Goal: Task Accomplishment & Management: Use online tool/utility

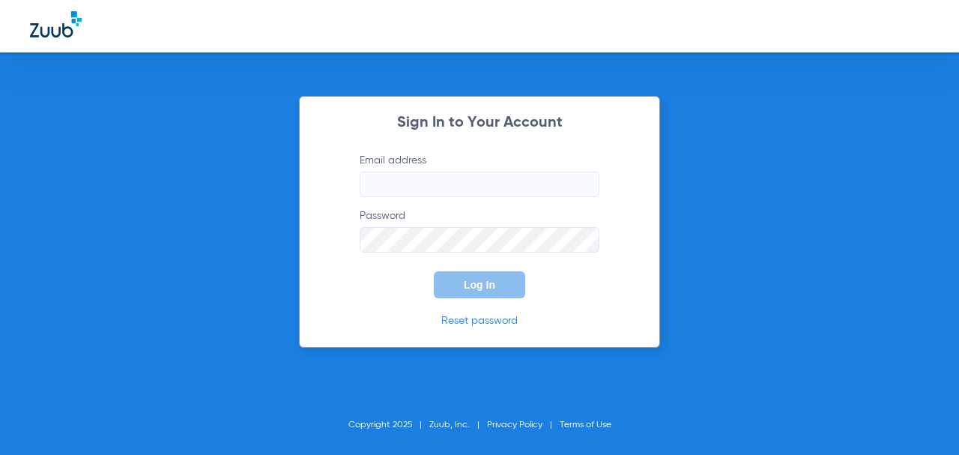
drag, startPoint x: 424, startPoint y: 173, endPoint x: 598, endPoint y: 137, distance: 177.6
click at [426, 172] on input "Email address" at bounding box center [480, 184] width 240 height 25
type input "[EMAIL_ADDRESS][DOMAIN_NAME]"
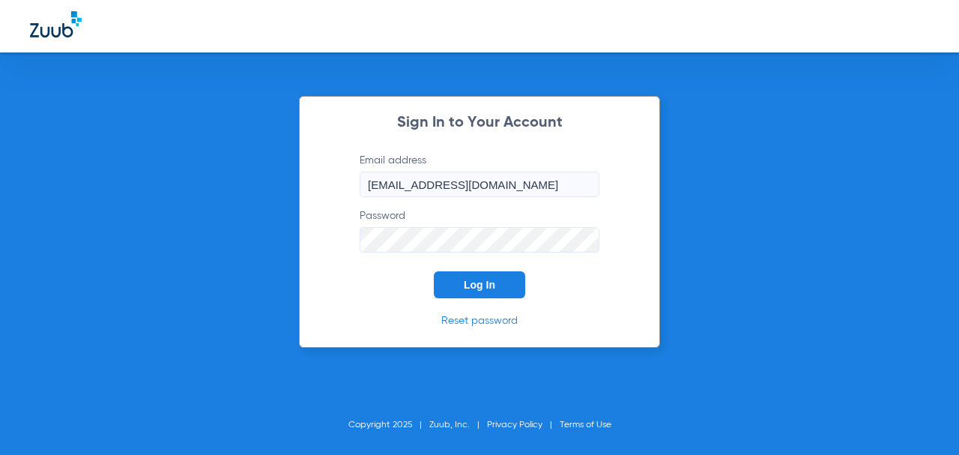
click at [434, 271] on button "Log In" at bounding box center [479, 284] width 91 height 27
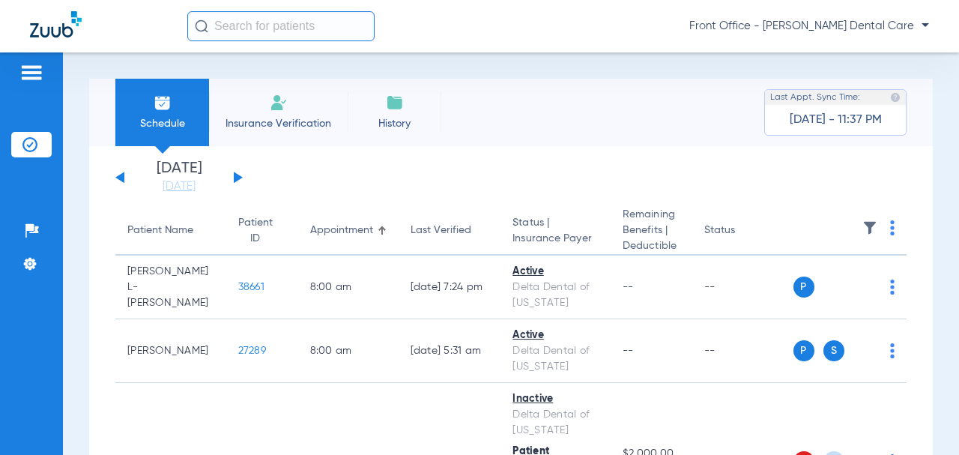
click at [238, 177] on button at bounding box center [238, 177] width 9 height 11
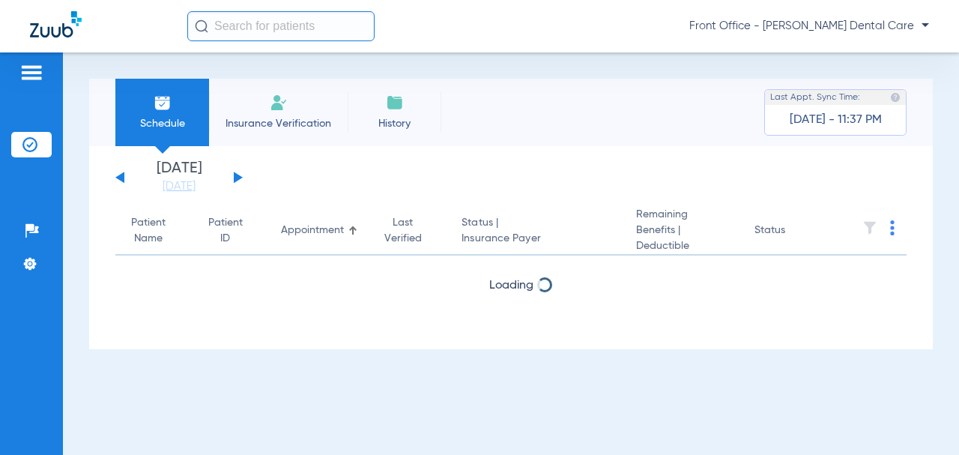
click at [238, 177] on button at bounding box center [238, 177] width 9 height 11
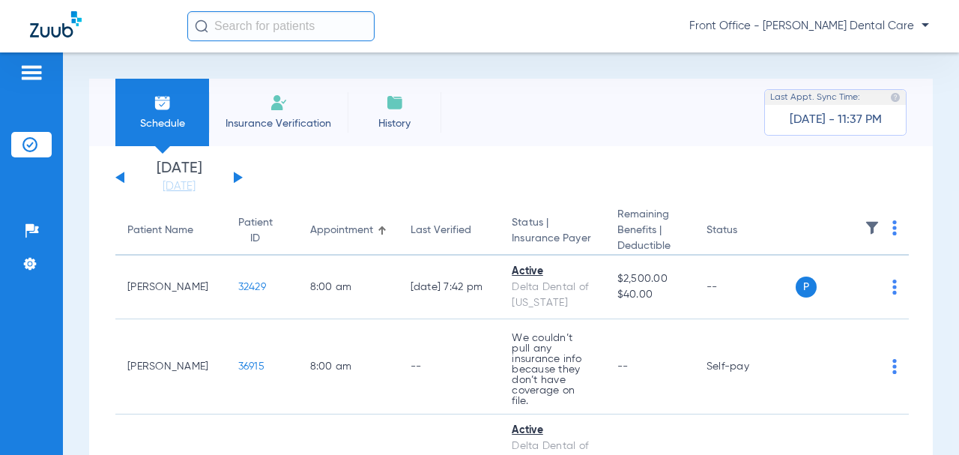
click at [897, 231] on img at bounding box center [895, 227] width 4 height 15
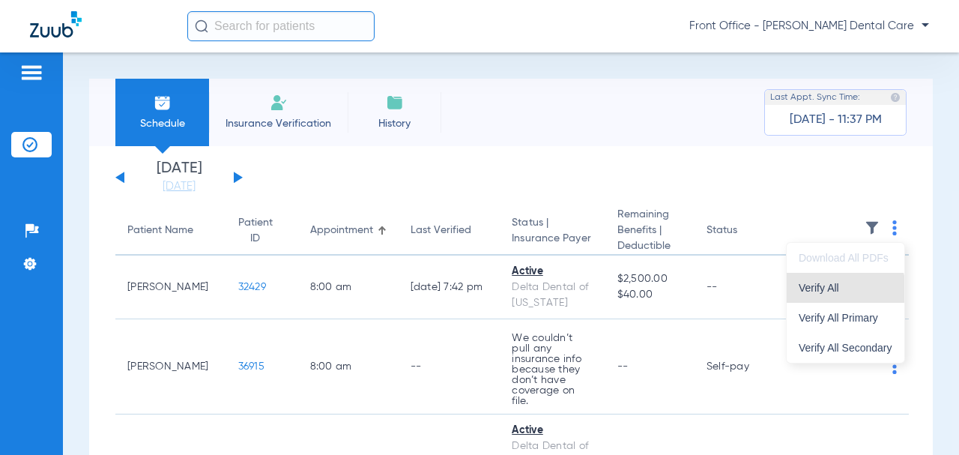
click at [832, 290] on span "Verify All" at bounding box center [846, 288] width 94 height 10
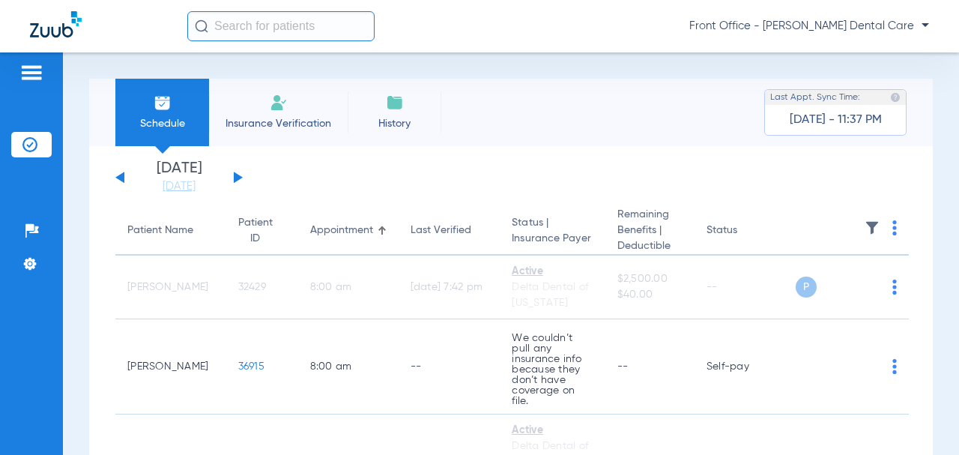
click at [120, 177] on button at bounding box center [119, 177] width 9 height 11
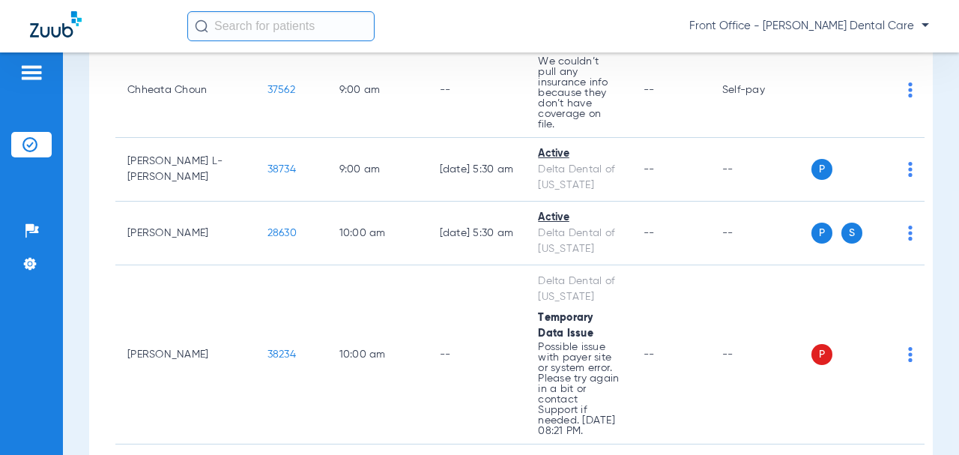
scroll to position [1274, 0]
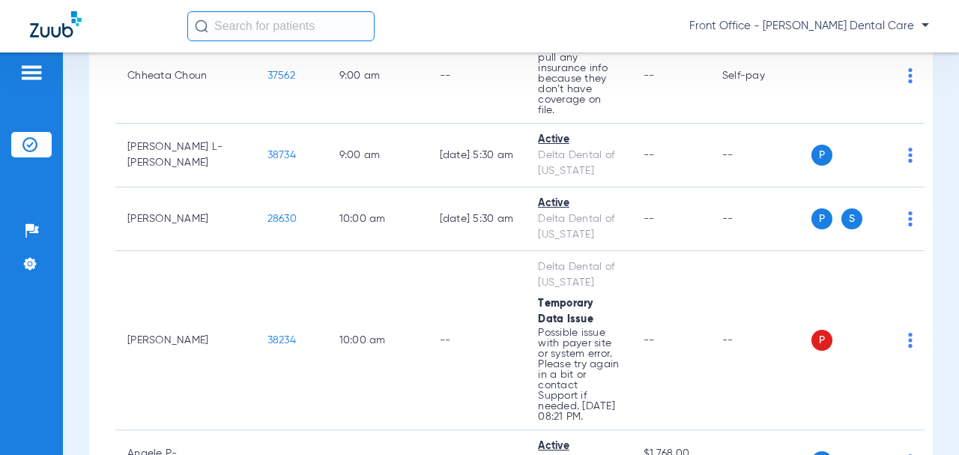
click at [268, 335] on span "38234" at bounding box center [282, 340] width 28 height 10
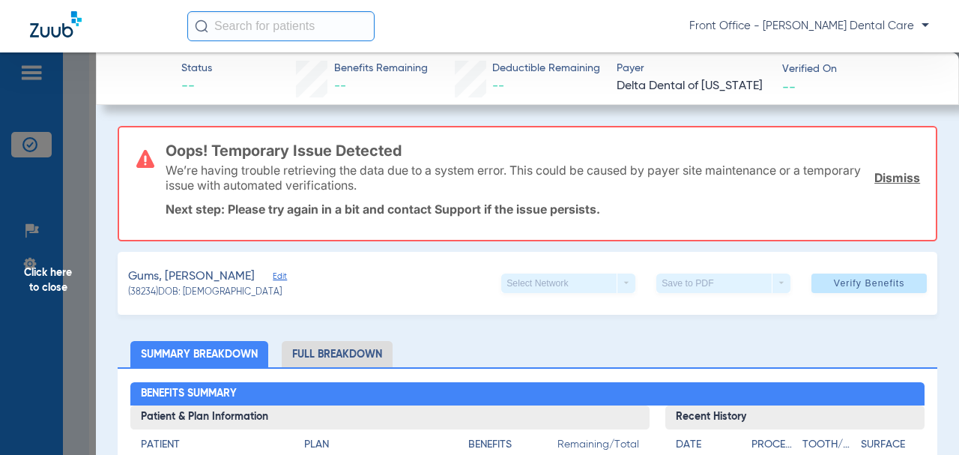
click at [273, 276] on span "Edit" at bounding box center [279, 278] width 13 height 14
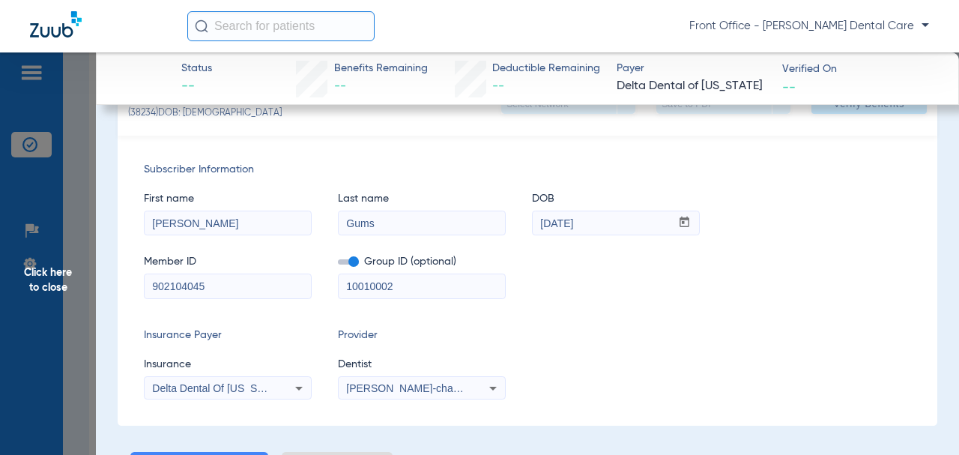
scroll to position [150, 0]
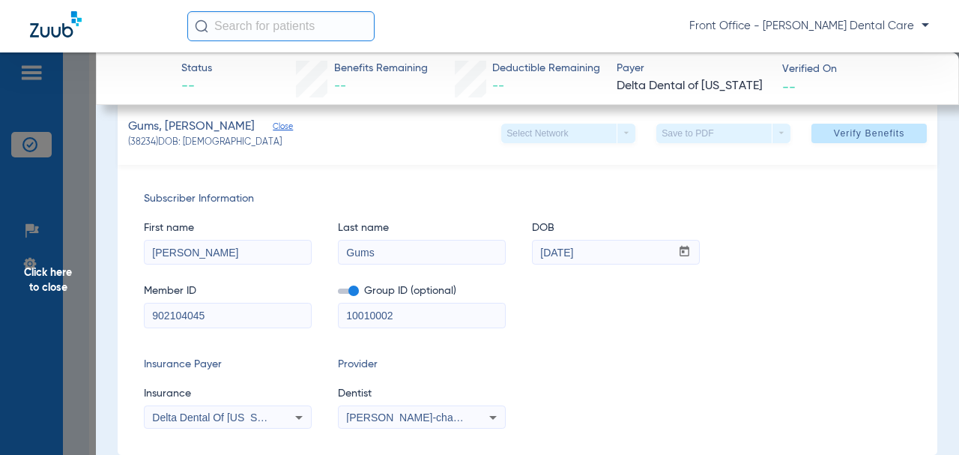
click at [50, 283] on span "Click here to close" at bounding box center [48, 279] width 96 height 455
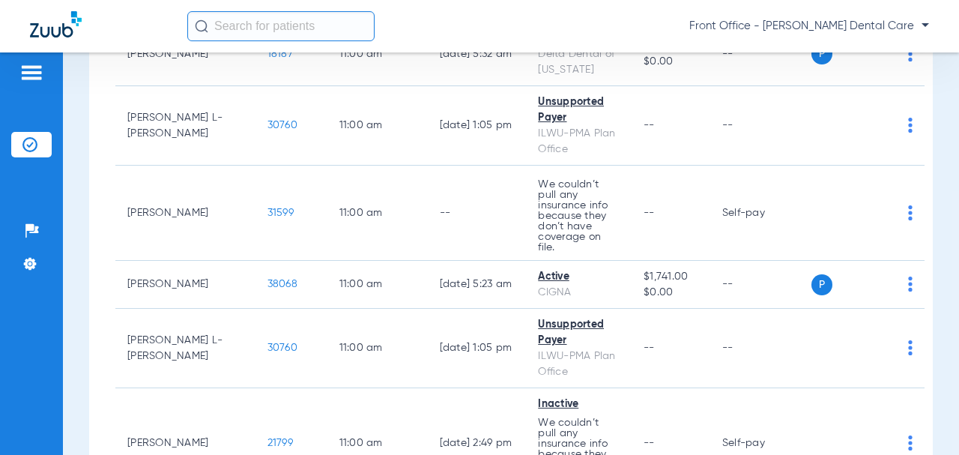
scroll to position [1949, 0]
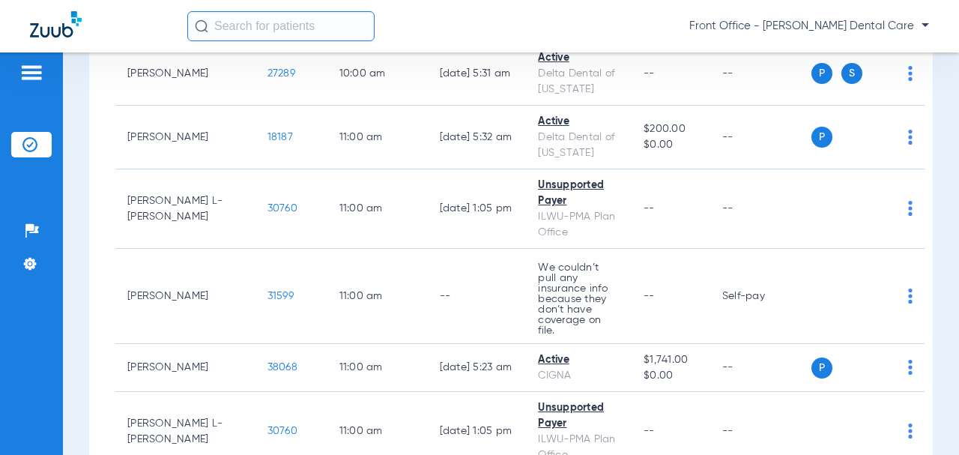
click at [268, 203] on span "30760" at bounding box center [283, 208] width 30 height 10
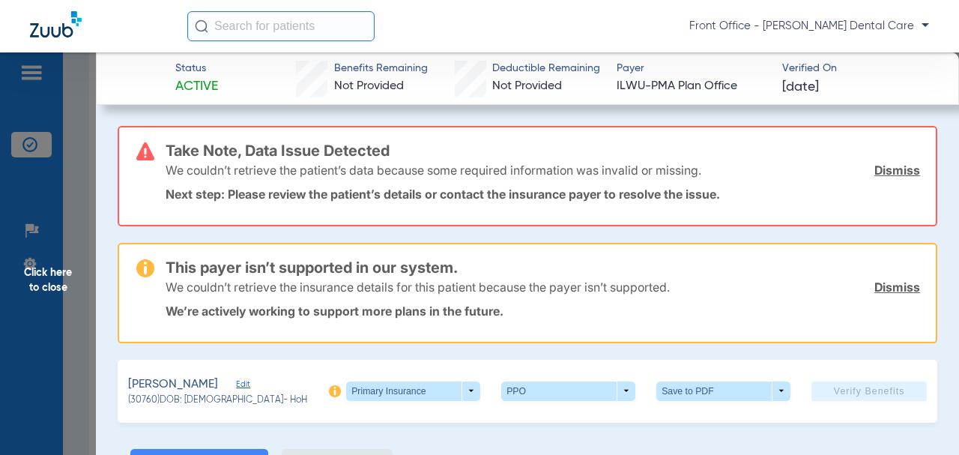
click at [250, 385] on span "Edit" at bounding box center [242, 386] width 13 height 14
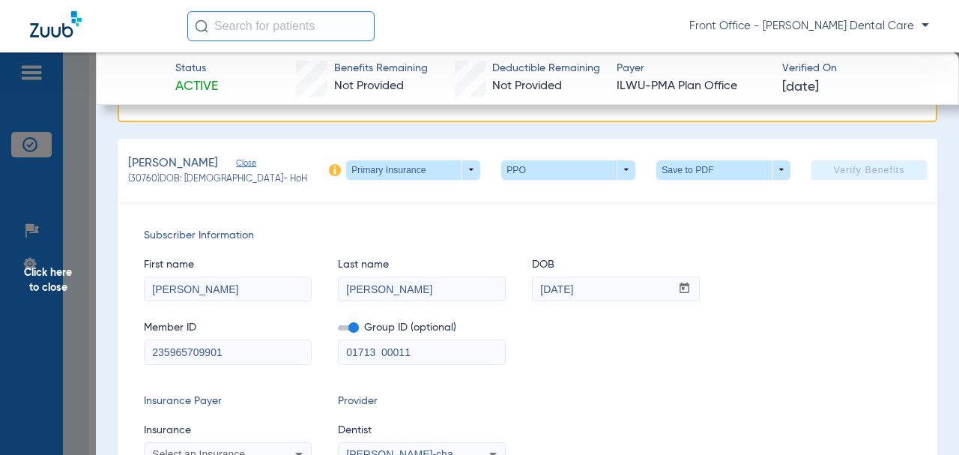
scroll to position [225, 0]
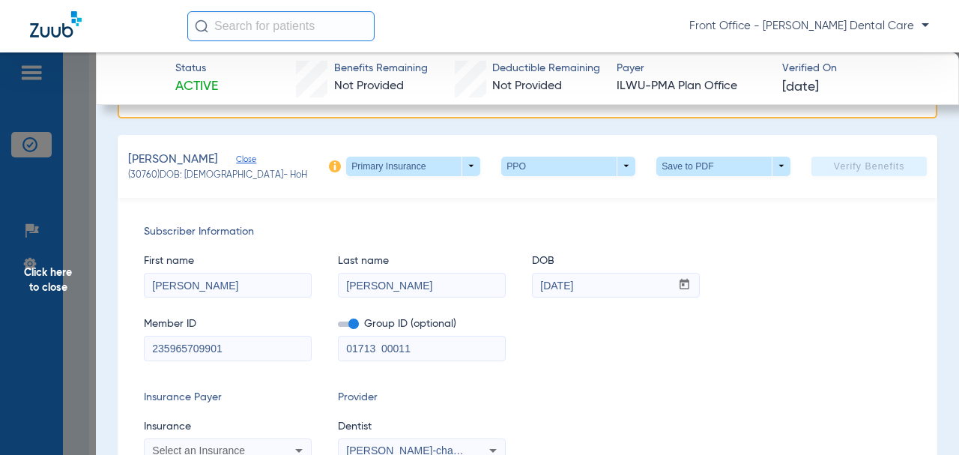
drag, startPoint x: 402, startPoint y: 354, endPoint x: 363, endPoint y: 354, distance: 39.0
click at [332, 352] on div "Member ID 235965709901 Group ID (optional) 01713 00011" at bounding box center [527, 332] width 767 height 58
paste input "-00016"
type input "01713-00016"
click at [357, 289] on input "[PERSON_NAME]" at bounding box center [422, 286] width 166 height 24
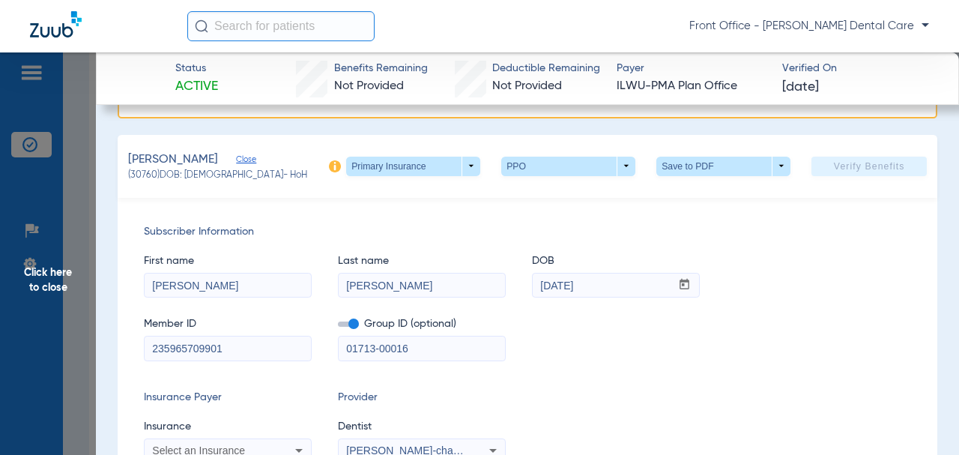
drag, startPoint x: 205, startPoint y: 344, endPoint x: 184, endPoint y: 349, distance: 20.7
click at [146, 344] on input "235965709901" at bounding box center [228, 349] width 166 height 24
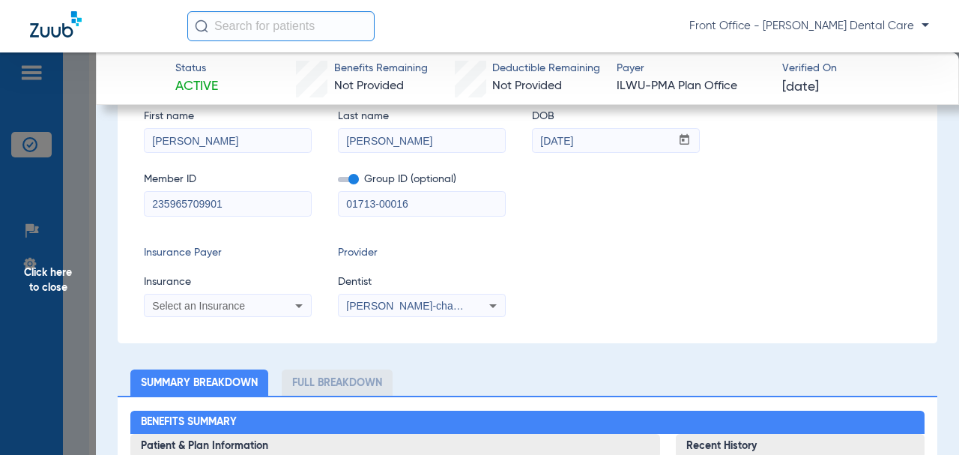
scroll to position [450, 0]
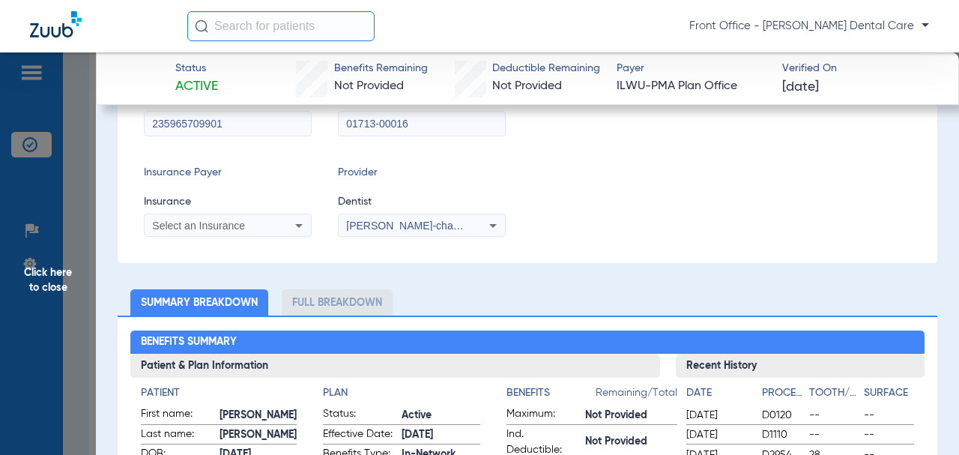
click at [306, 217] on icon at bounding box center [299, 226] width 18 height 18
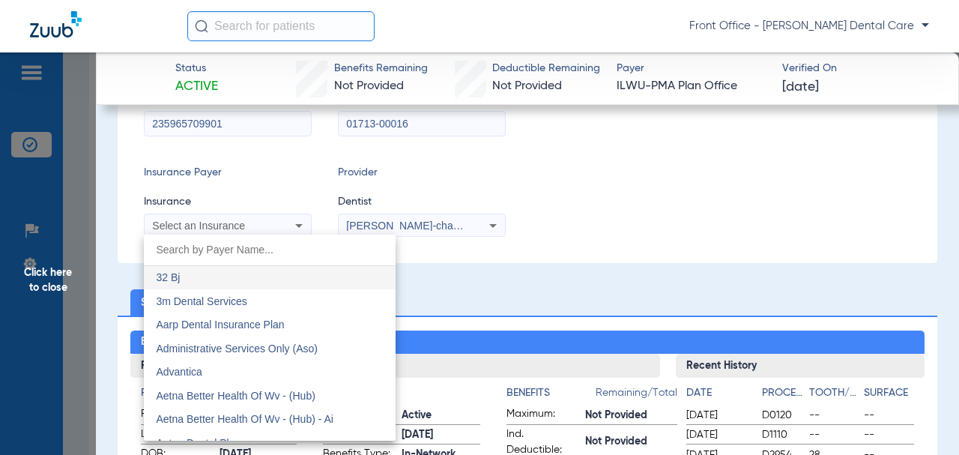
click at [302, 227] on div at bounding box center [479, 227] width 959 height 455
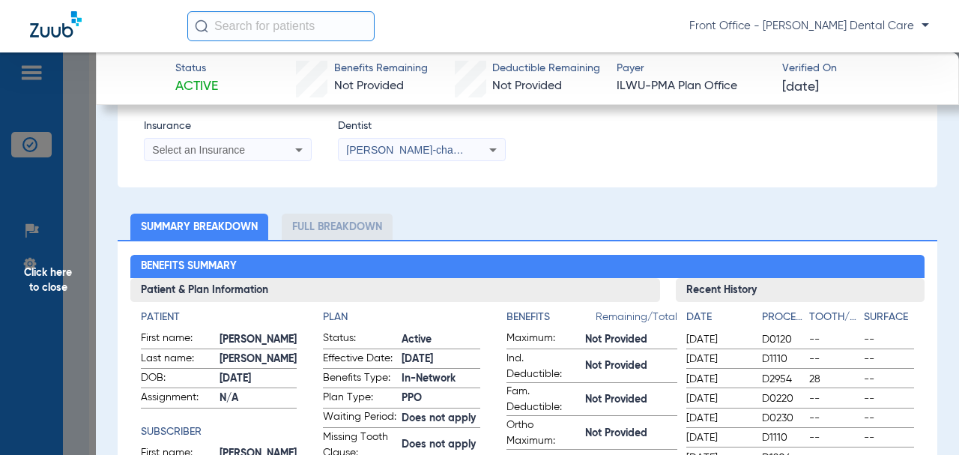
scroll to position [525, 0]
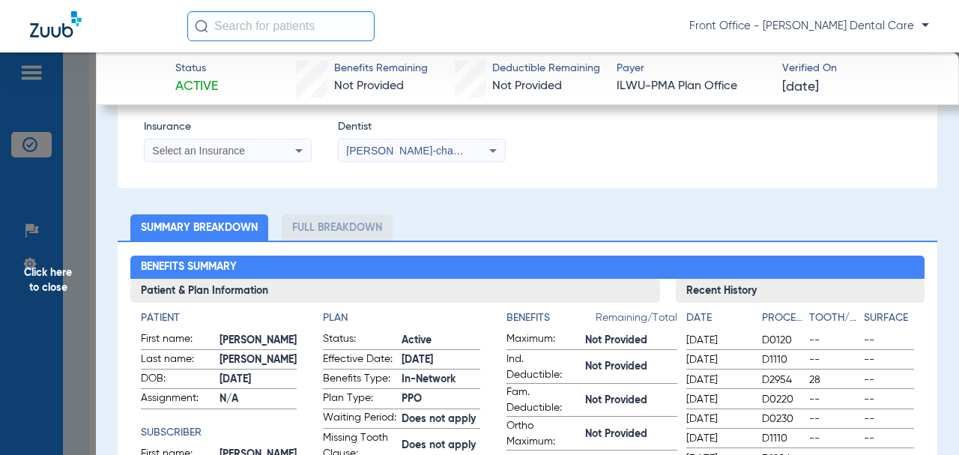
click at [270, 160] on mat-select "Select an Insurance" at bounding box center [228, 151] width 168 height 24
click at [273, 155] on div "Select an Insurance" at bounding box center [228, 151] width 166 height 18
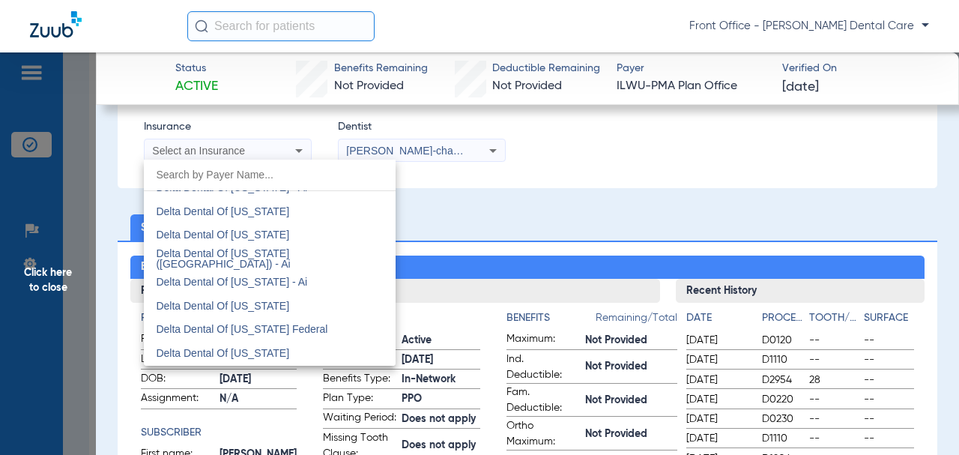
scroll to position [2923, 0]
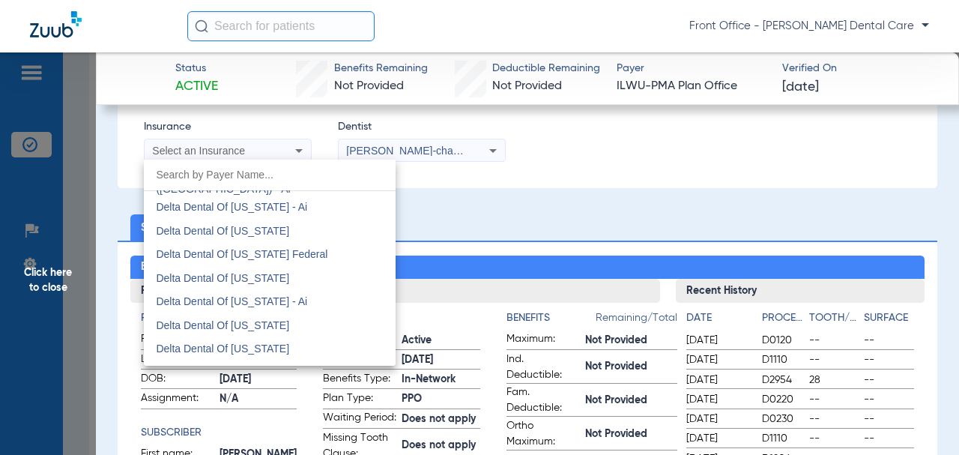
click at [261, 232] on span "Delta Dental Of [US_STATE]" at bounding box center [222, 231] width 133 height 12
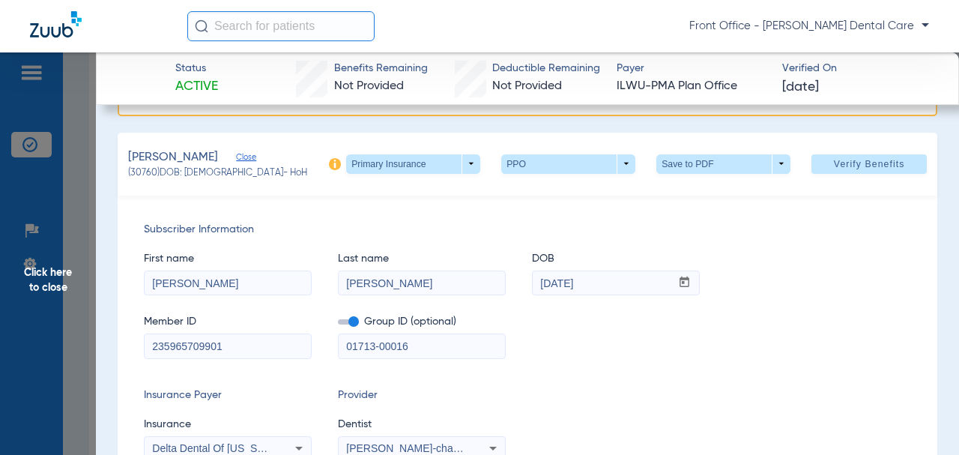
scroll to position [108, 0]
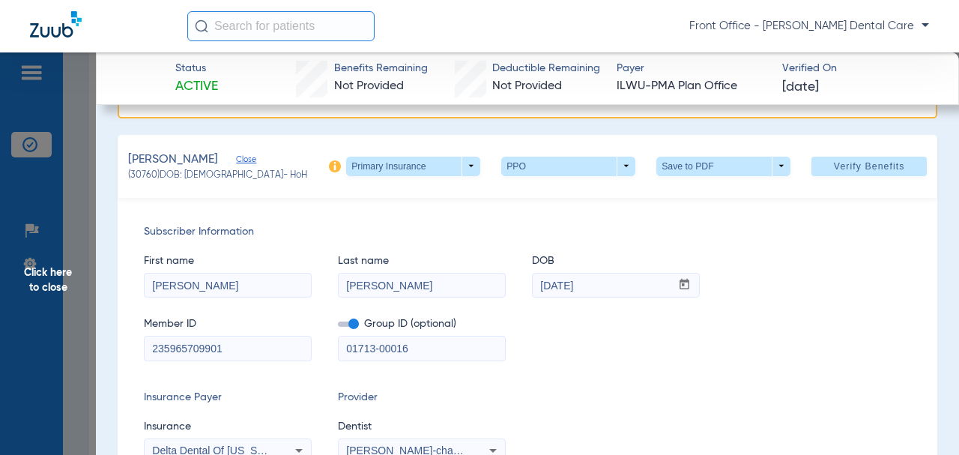
click at [866, 163] on span "Verify Benefits" at bounding box center [869, 166] width 71 height 12
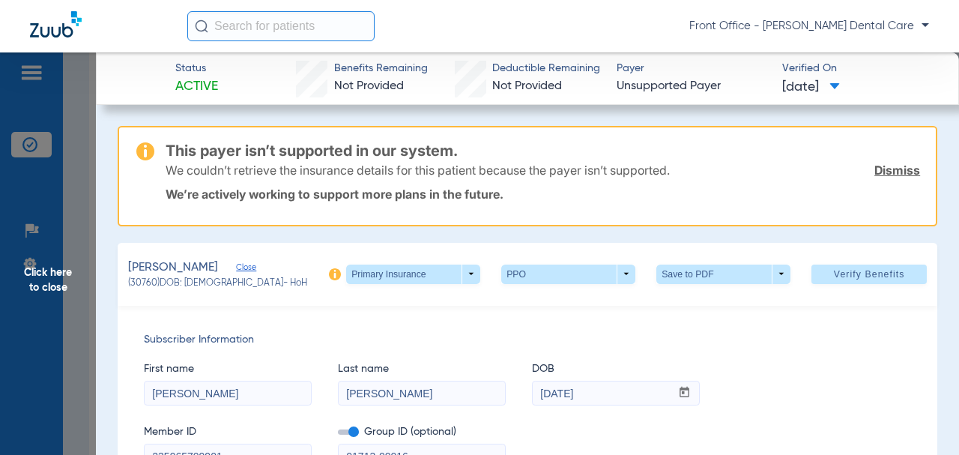
scroll to position [75, 0]
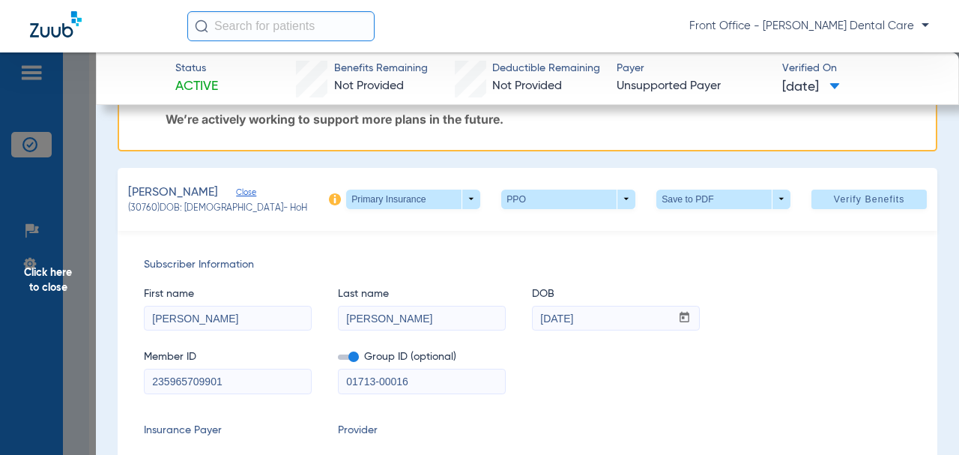
click at [456, 202] on span at bounding box center [413, 199] width 134 height 19
drag, startPoint x: 402, startPoint y: 257, endPoint x: 459, endPoint y: 2, distance: 261.3
click at [401, 257] on span "Secondary Insurance" at bounding box center [398, 258] width 99 height 10
type input "[PERSON_NAME]"
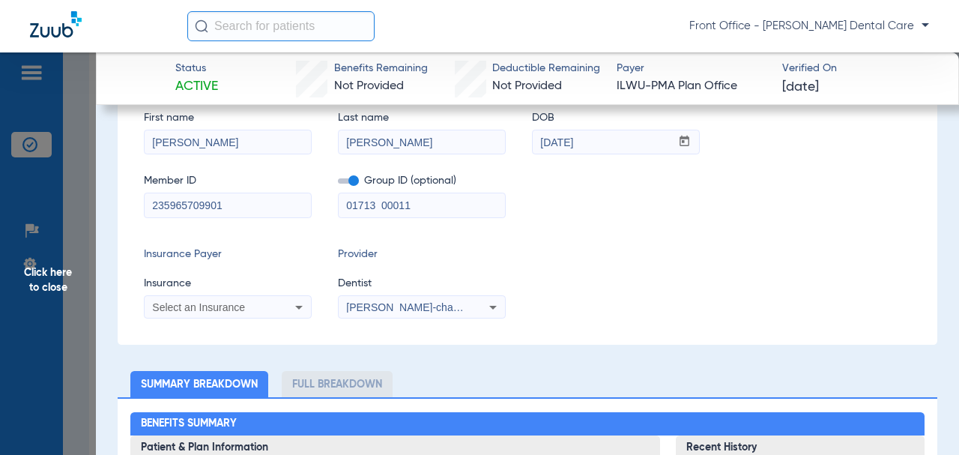
scroll to position [342, 0]
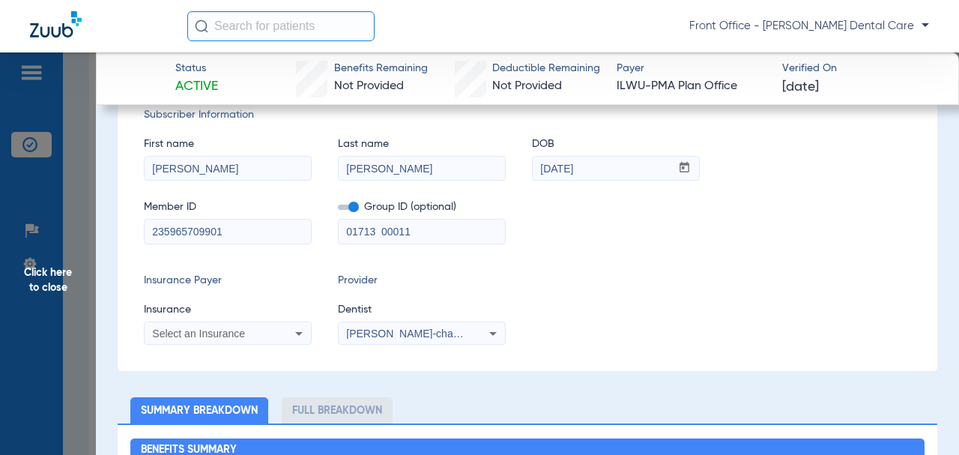
drag, startPoint x: 367, startPoint y: 233, endPoint x: 338, endPoint y: 234, distance: 29.2
click at [339, 234] on input "01713 00011" at bounding box center [422, 232] width 166 height 24
paste input "6339-0000"
type input "06339-00001"
click at [355, 172] on input "[PERSON_NAME]" at bounding box center [422, 169] width 166 height 24
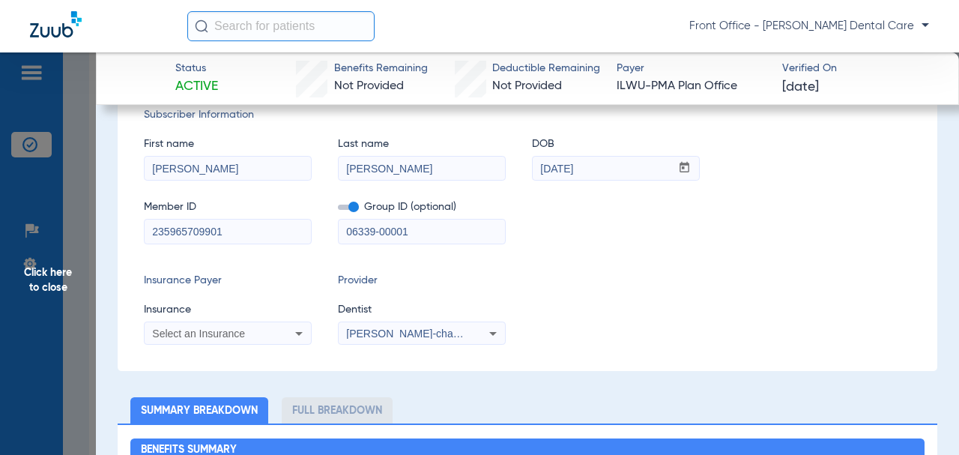
type input "[PERSON_NAME]"
click at [223, 325] on div "Select an Insurance" at bounding box center [228, 334] width 166 height 18
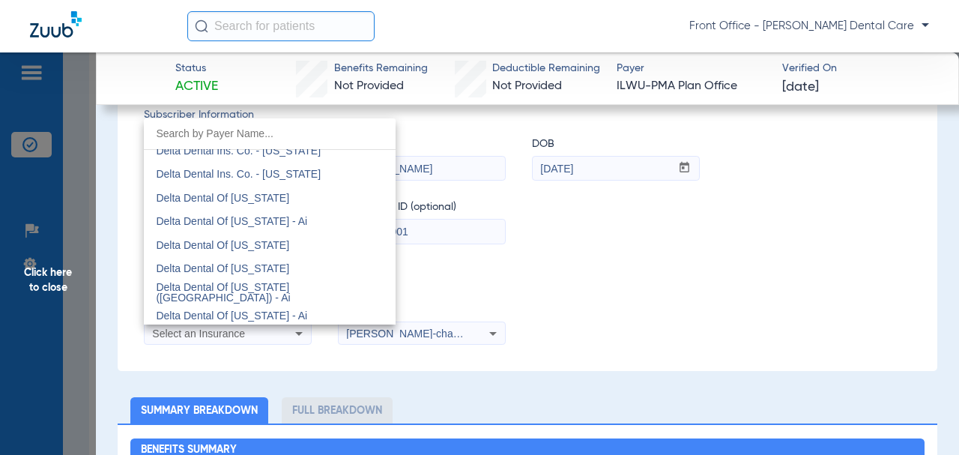
scroll to position [2923, 0]
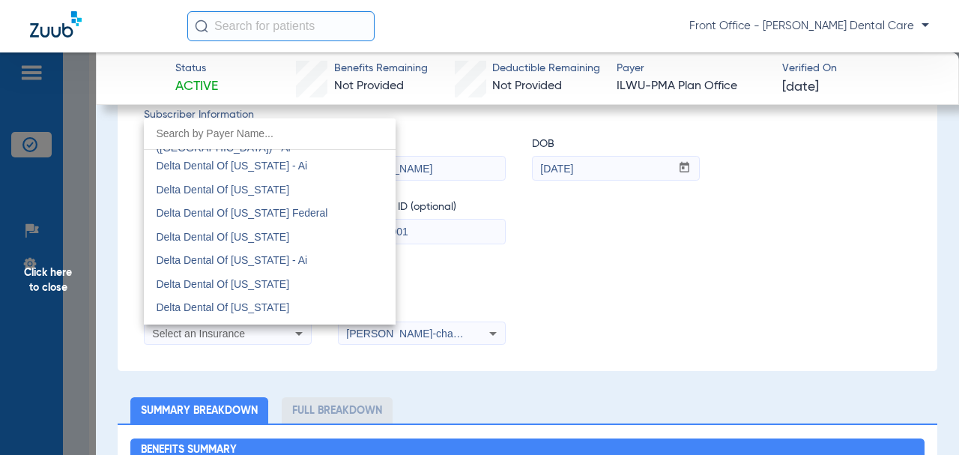
click at [259, 193] on span "Delta Dental Of [US_STATE]" at bounding box center [222, 190] width 133 height 12
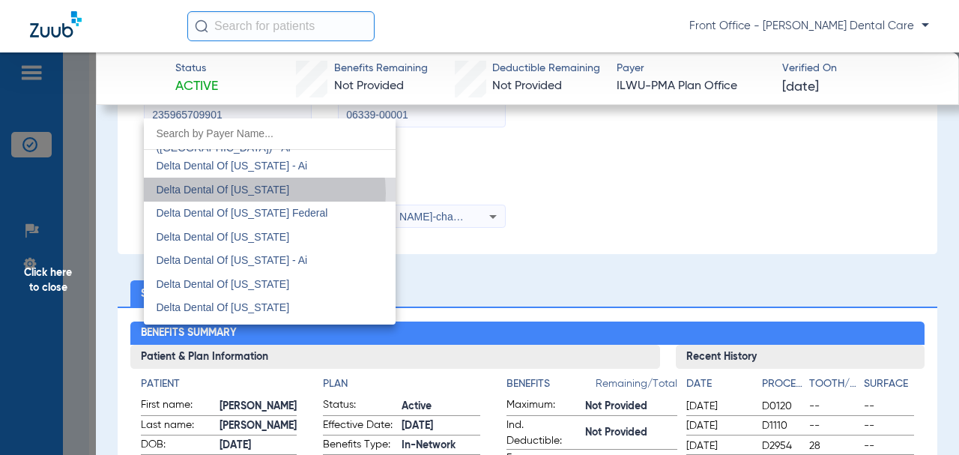
scroll to position [225, 0]
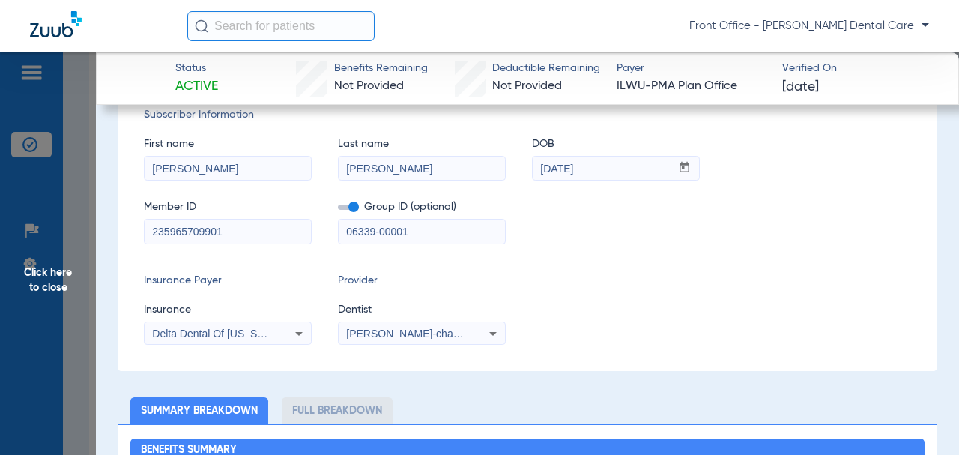
drag, startPoint x: 237, startPoint y: 241, endPoint x: 138, endPoint y: 235, distance: 99.1
click at [235, 237] on input "235965709901" at bounding box center [228, 232] width 166 height 24
drag, startPoint x: 138, startPoint y: 235, endPoint x: 181, endPoint y: 232, distance: 42.8
click at [137, 235] on div "Subscriber Information First name [PERSON_NAME] Last name [PERSON_NAME] DOB mm …" at bounding box center [528, 226] width 820 height 290
paste input "3200271075"
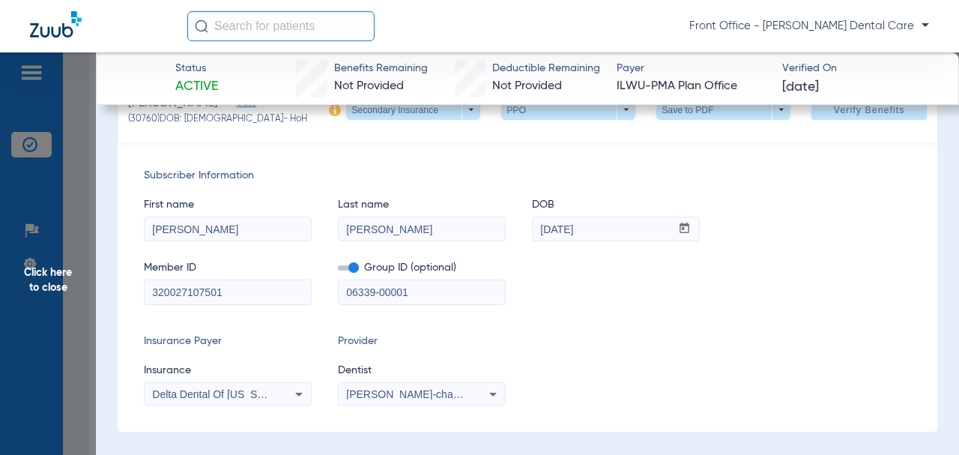
scroll to position [75, 0]
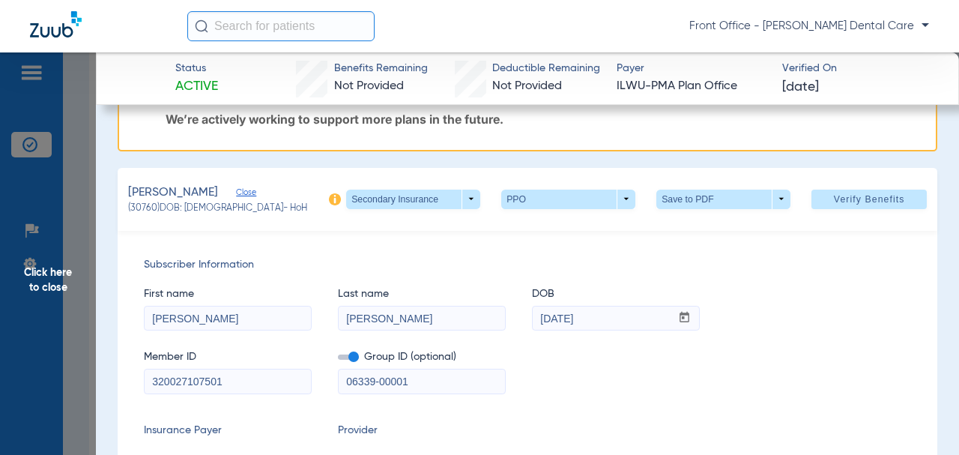
type input "320027107501"
click at [820, 205] on span at bounding box center [869, 199] width 115 height 36
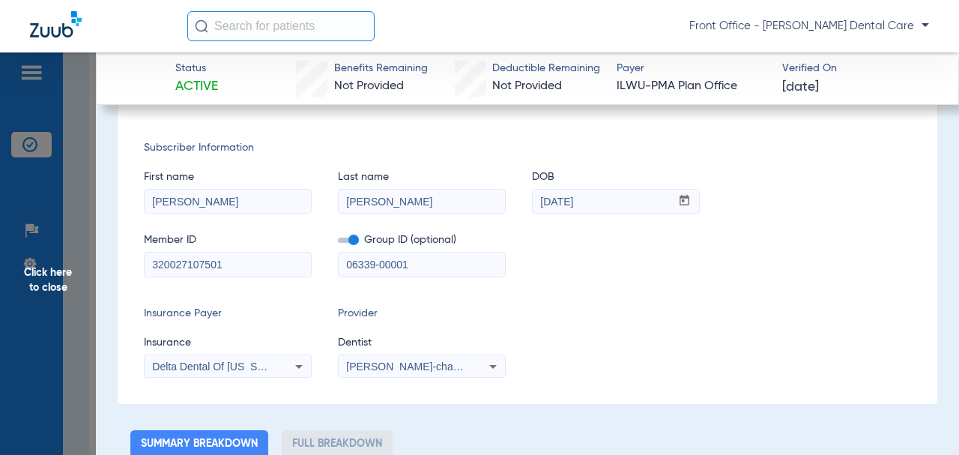
scroll to position [0, 0]
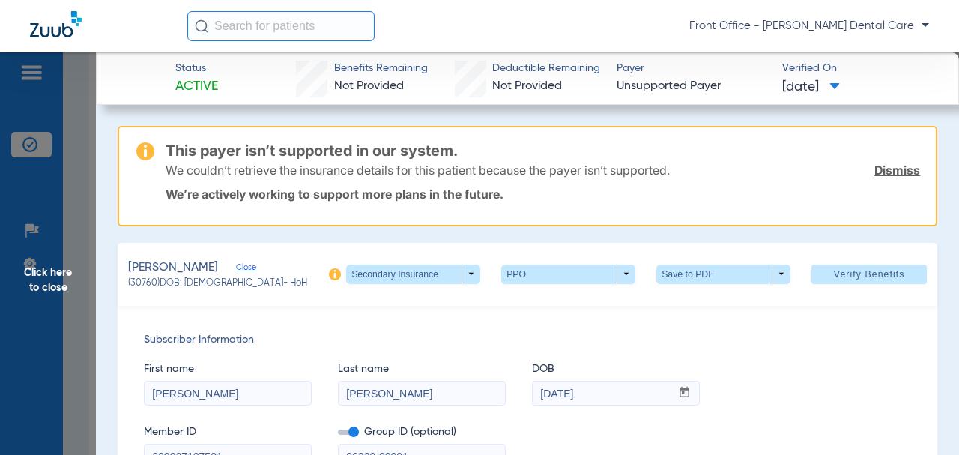
click at [34, 289] on span "Click here to close" at bounding box center [48, 279] width 96 height 455
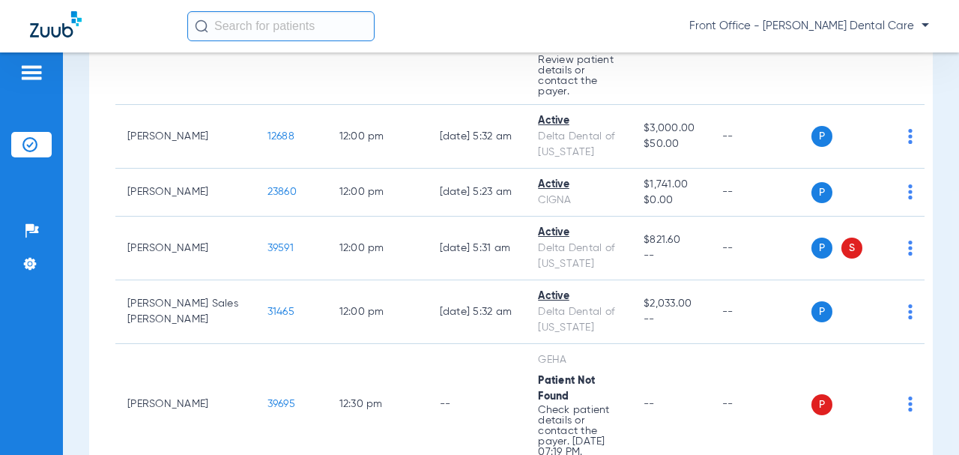
scroll to position [3373, 0]
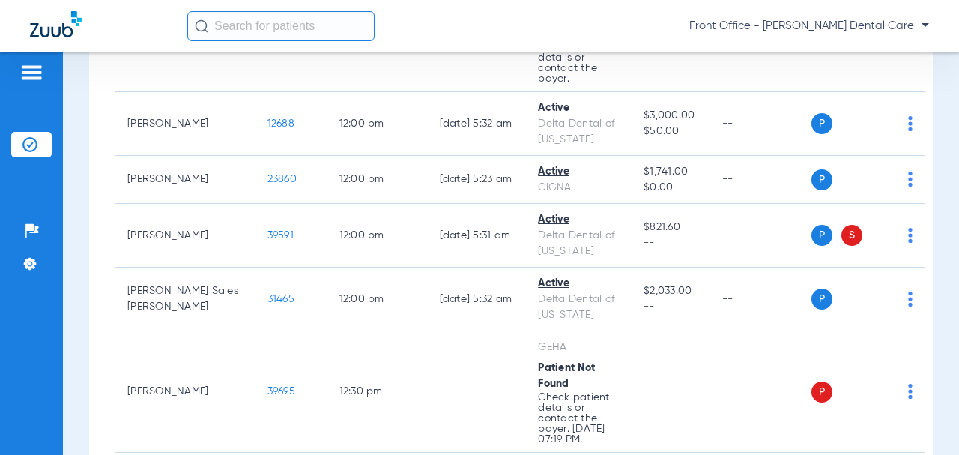
click at [268, 230] on span "39591" at bounding box center [281, 235] width 26 height 10
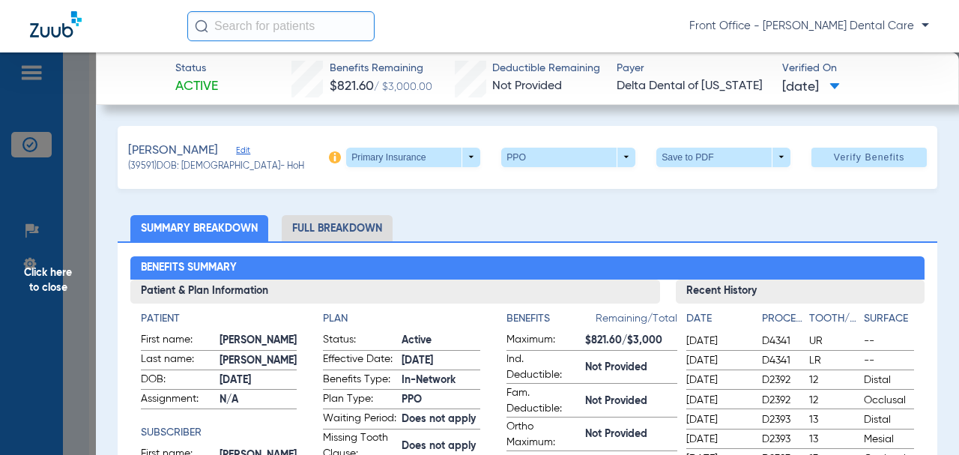
click at [451, 159] on span at bounding box center [413, 157] width 134 height 19
click at [453, 157] on div at bounding box center [479, 227] width 959 height 455
click at [417, 220] on ul "Summary Breakdown Full Breakdown" at bounding box center [528, 228] width 820 height 26
click at [453, 153] on span at bounding box center [413, 157] width 134 height 19
click at [416, 215] on span "Secondary Insurance" at bounding box center [398, 216] width 99 height 10
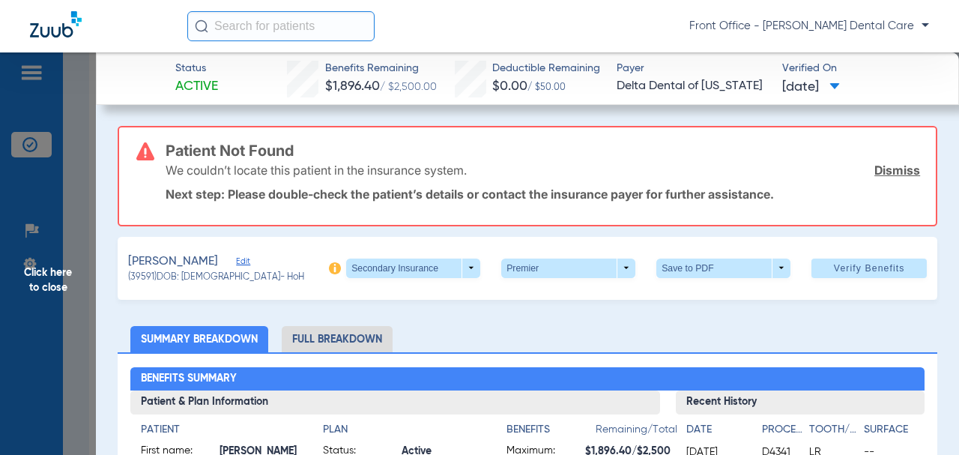
click at [244, 260] on span "Edit" at bounding box center [242, 263] width 13 height 14
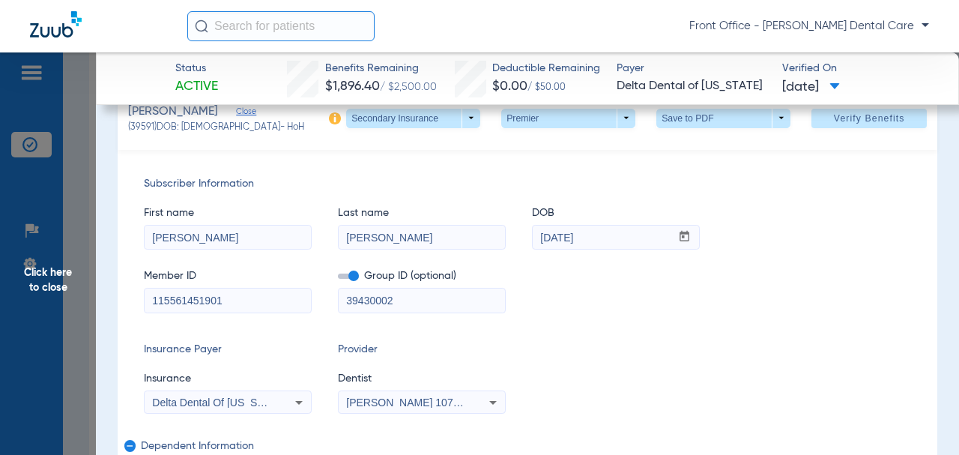
scroll to position [225, 0]
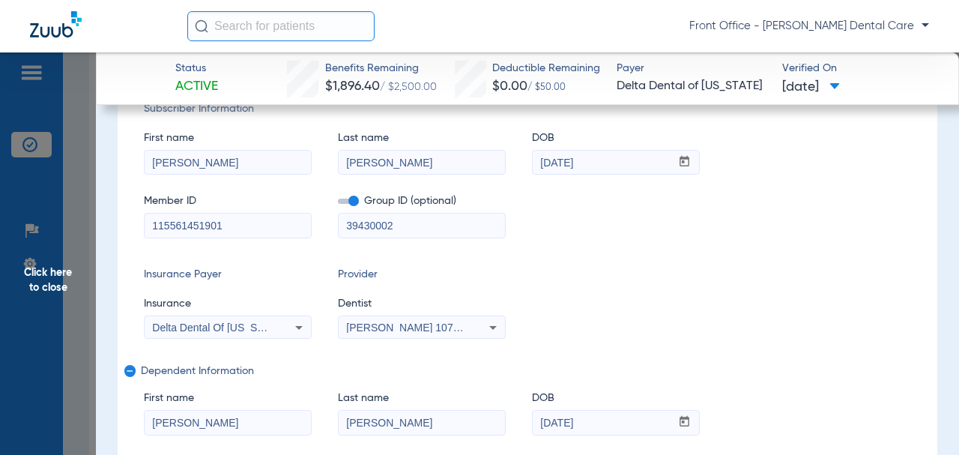
drag, startPoint x: 356, startPoint y: 225, endPoint x: 344, endPoint y: 223, distance: 12.1
click at [344, 223] on input "39430002" at bounding box center [422, 226] width 166 height 24
paste input "01862-00298"
type input "01862-00298"
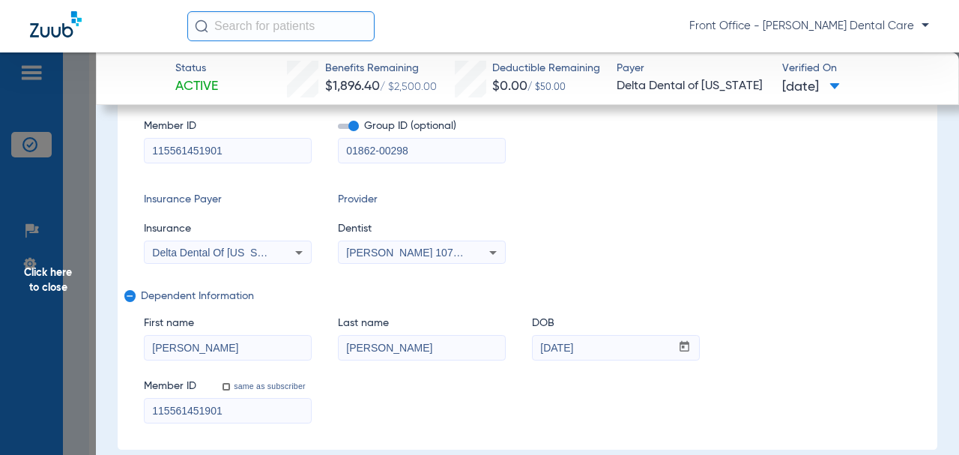
drag, startPoint x: 235, startPoint y: 418, endPoint x: 176, endPoint y: 412, distance: 58.8
click at [145, 411] on input "115561451901" at bounding box center [228, 411] width 166 height 24
paste input "22461900102"
type input "122461900102"
drag, startPoint x: 153, startPoint y: 145, endPoint x: 142, endPoint y: 147, distance: 11.3
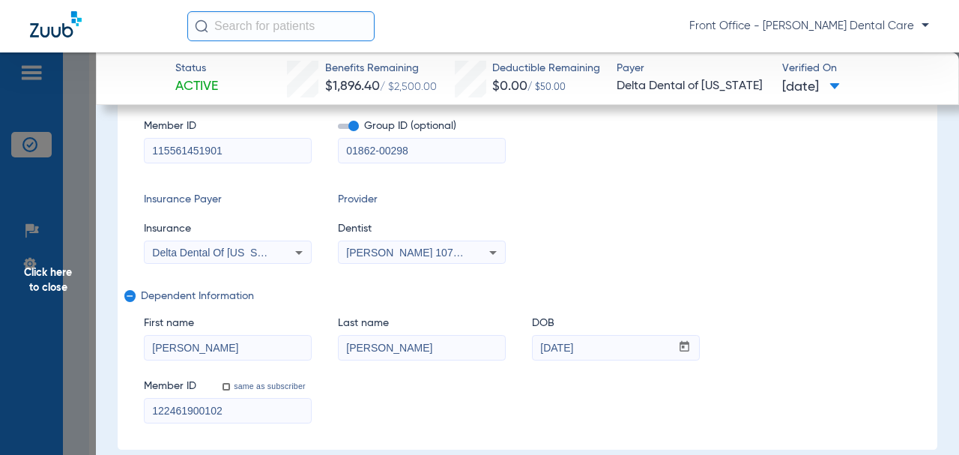
click at [142, 147] on div "Subscriber Information First name [PERSON_NAME] Last name [PERSON_NAME] DOB mm …" at bounding box center [528, 225] width 820 height 450
paste input "224619001"
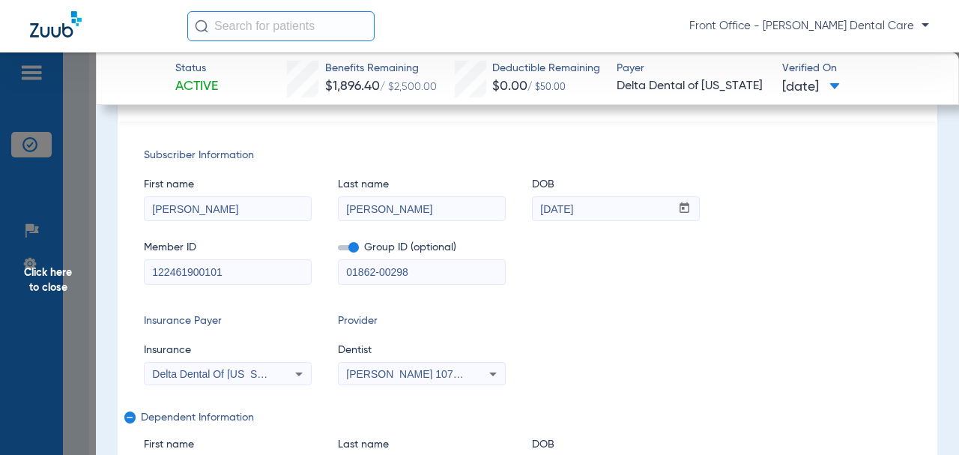
scroll to position [150, 0]
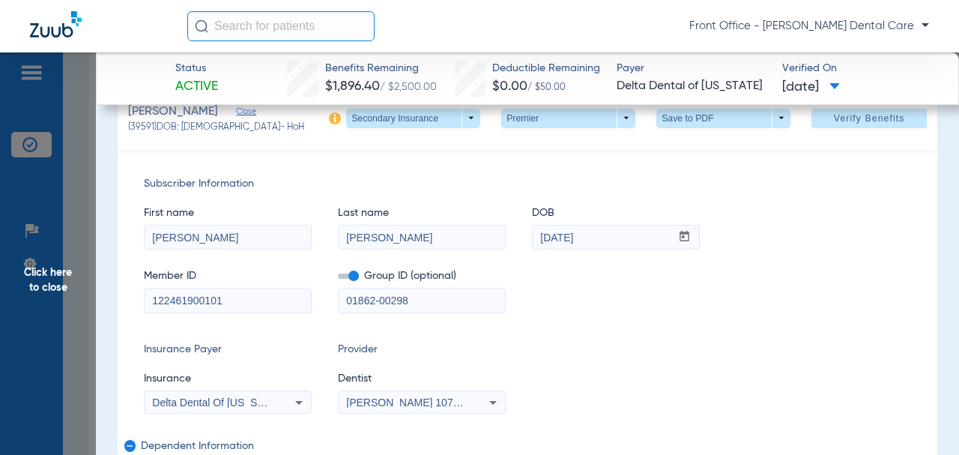
type input "122461900101"
click at [834, 119] on span "Verify Benefits" at bounding box center [869, 118] width 71 height 12
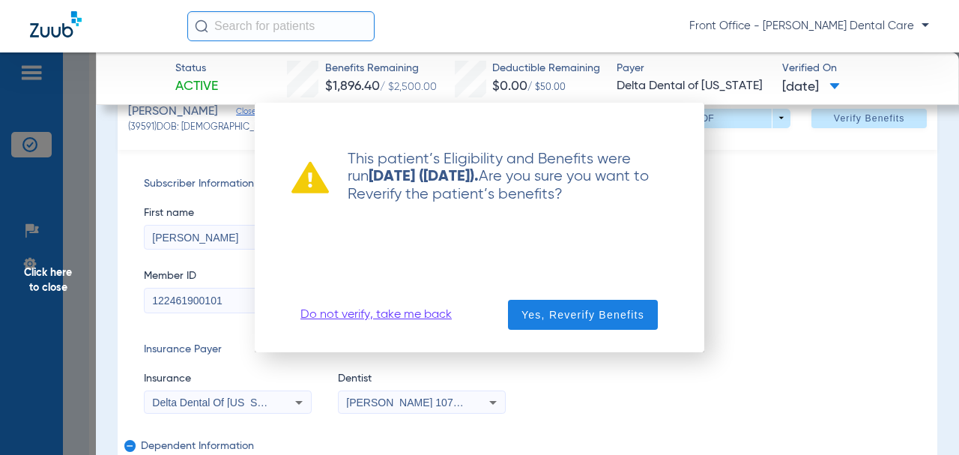
click at [599, 315] on span "Yes, Reverify Benefits" at bounding box center [583, 314] width 123 height 15
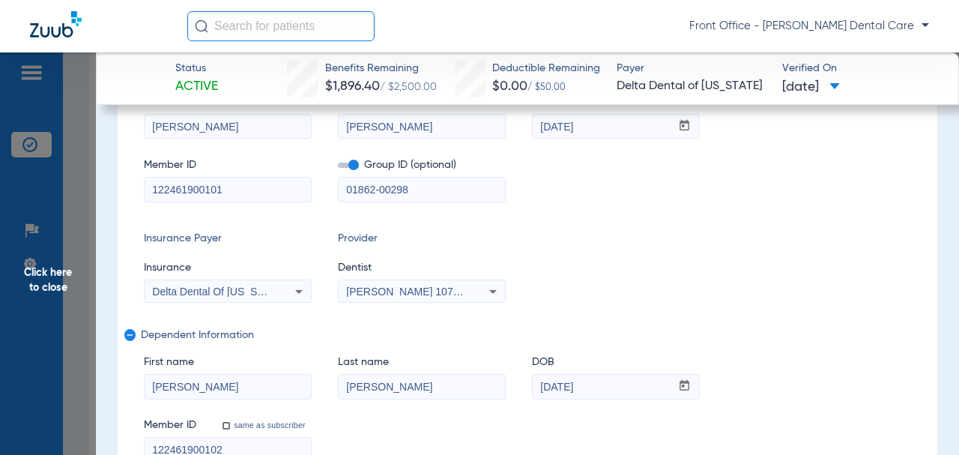
scroll to position [39, 0]
